Goal: Navigation & Orientation: Understand site structure

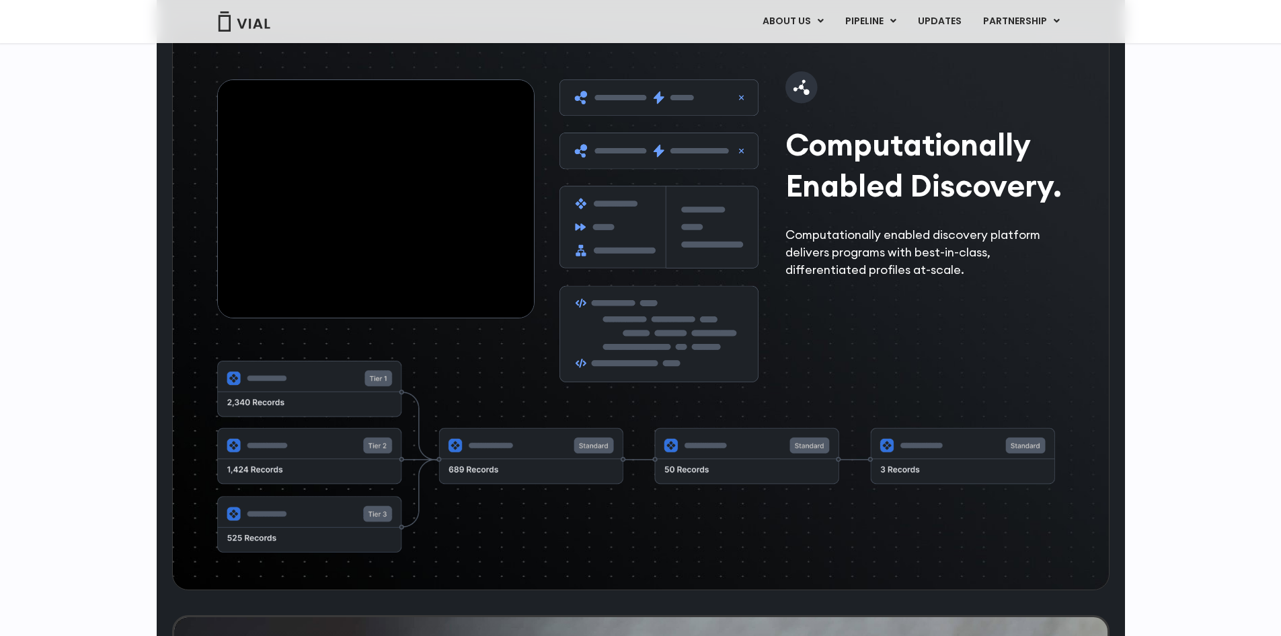
scroll to position [2085, 0]
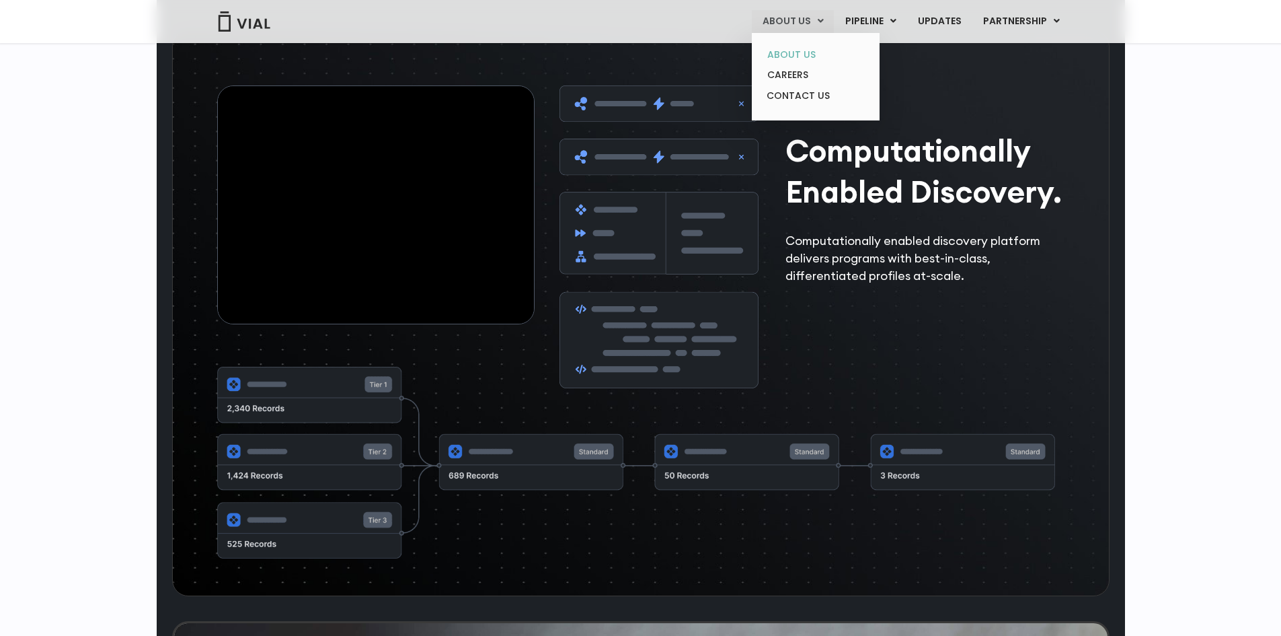
click at [797, 52] on link "ABOUT US" at bounding box center [816, 54] width 118 height 21
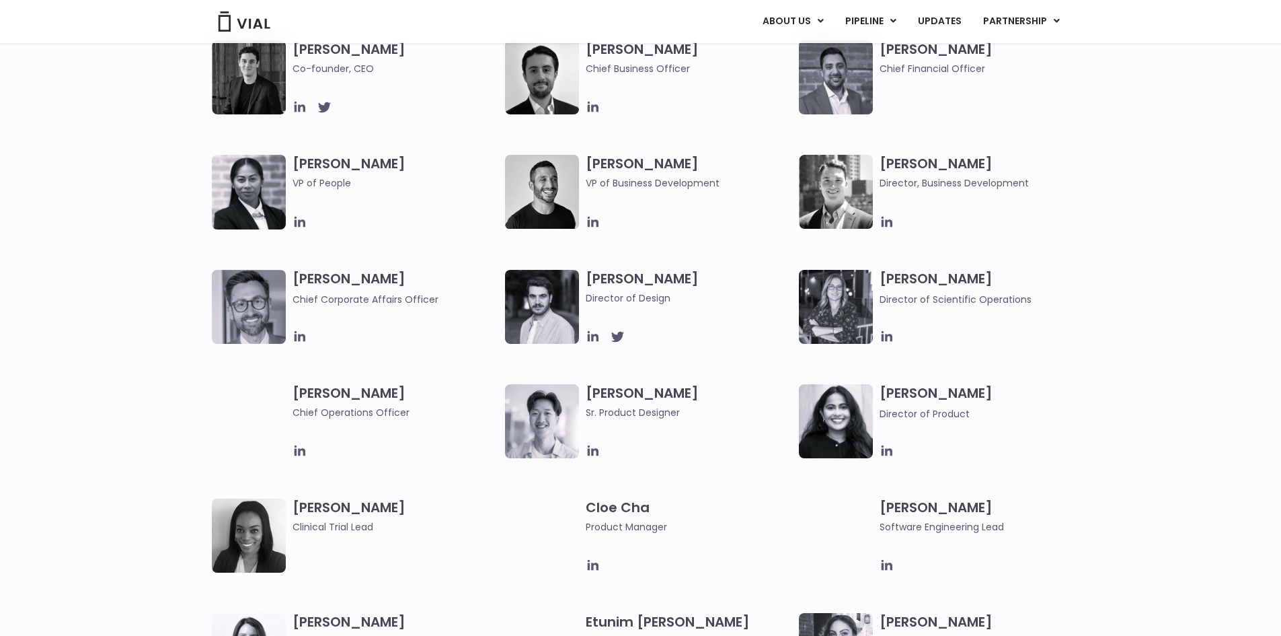
scroll to position [807, 0]
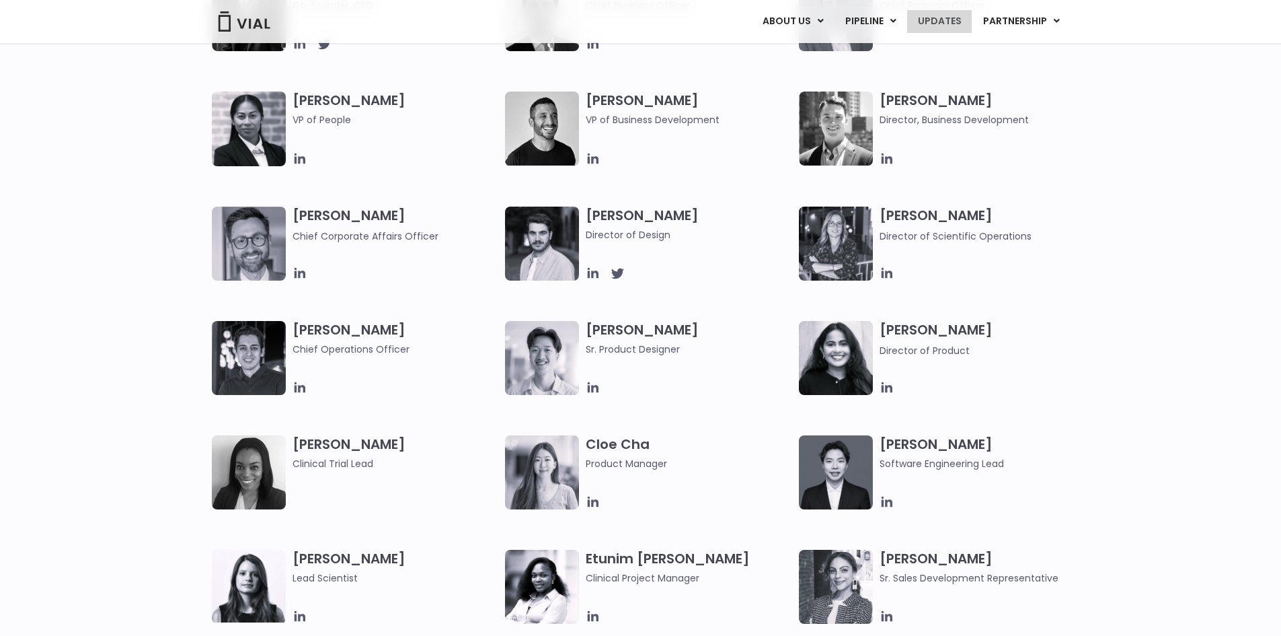
click at [958, 20] on link "UPDATES" at bounding box center [939, 21] width 65 height 23
